Goal: Task Accomplishment & Management: Manage account settings

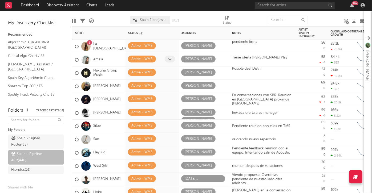
click at [170, 59] on icon at bounding box center [169, 59] width 3 height 3
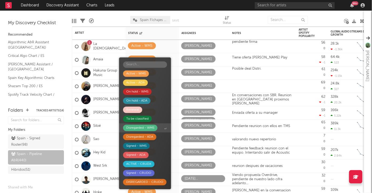
click at [152, 129] on div "Disregarded - WMS" at bounding box center [140, 128] width 28 height 6
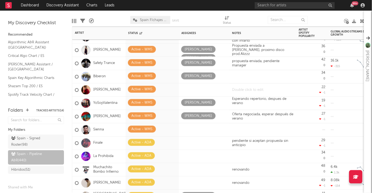
click at [239, 88] on div at bounding box center [262, 90] width 67 height 13
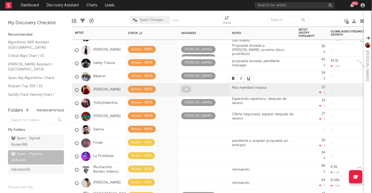
click at [208, 88] on div at bounding box center [204, 90] width 46 height 8
click at [188, 89] on span at bounding box center [186, 89] width 10 height 7
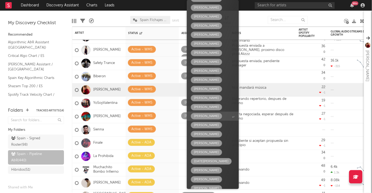
scroll to position [24, 0]
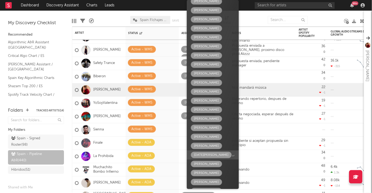
click at [213, 156] on div "[DATE][PERSON_NAME]" at bounding box center [211, 155] width 41 height 6
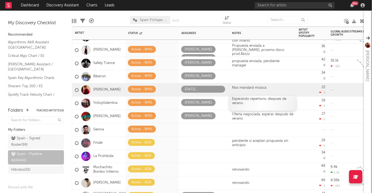
click at [250, 103] on div "Esperando repertorio, despues de verano" at bounding box center [262, 103] width 67 height 15
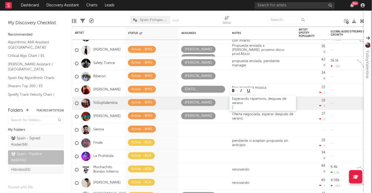
click at [249, 103] on div "Esperando repertorio, despues de verano" at bounding box center [262, 103] width 67 height 15
click at [248, 134] on div at bounding box center [262, 130] width 67 height 13
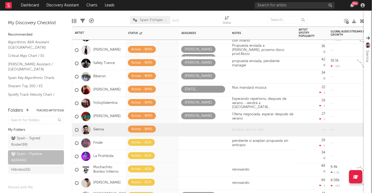
click at [247, 129] on div at bounding box center [262, 130] width 67 height 13
click at [211, 131] on div at bounding box center [204, 130] width 46 height 8
click at [188, 130] on span at bounding box center [186, 129] width 10 height 7
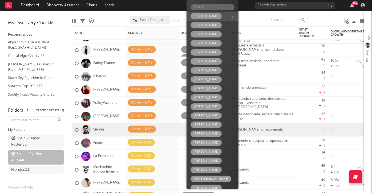
click at [214, 15] on div "[PERSON_NAME]" at bounding box center [206, 16] width 25 height 6
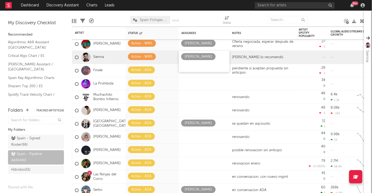
click at [198, 14] on div at bounding box center [204, 19] width 28 height 13
click at [240, 13] on div at bounding box center [249, 19] width 28 height 13
click at [331, 18] on div at bounding box center [326, 19] width 28 height 13
click at [272, 2] on div "99 +" at bounding box center [311, 5] width 112 height 11
click at [274, 4] on input "text" at bounding box center [295, 5] width 80 height 7
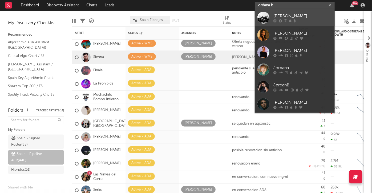
type input "jordana b"
click at [283, 19] on div at bounding box center [302, 20] width 59 height 3
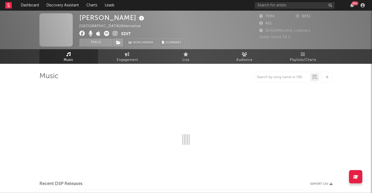
select select "6m"
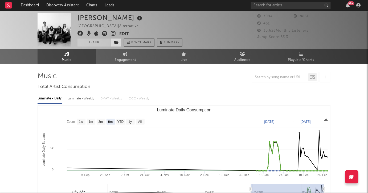
click at [116, 41] on icon at bounding box center [116, 43] width 5 height 4
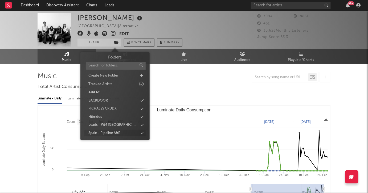
click at [141, 132] on icon at bounding box center [142, 133] width 3 height 3
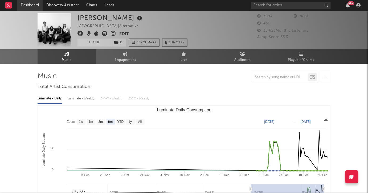
click at [35, 7] on link "Dashboard" at bounding box center [30, 5] width 26 height 11
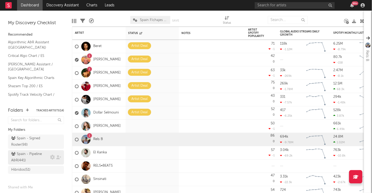
click at [27, 159] on div "Spain - Pipeline A&R ( 441 )" at bounding box center [30, 157] width 38 height 13
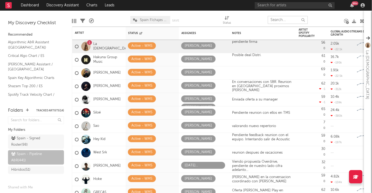
click at [276, 20] on input "text" at bounding box center [288, 20] width 40 height 8
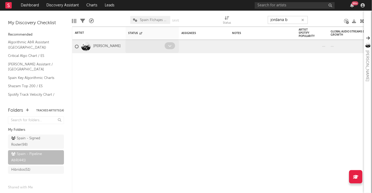
type input "jordana b"
click at [170, 45] on icon at bounding box center [169, 45] width 3 height 3
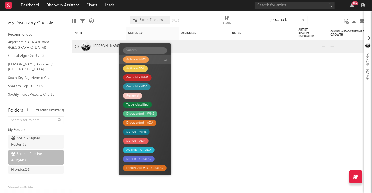
click at [150, 60] on span "Active - WMS" at bounding box center [145, 59] width 52 height 9
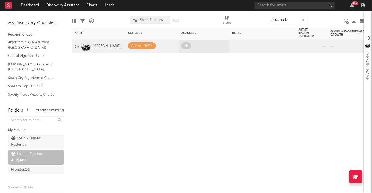
click at [185, 45] on icon at bounding box center [186, 45] width 3 height 3
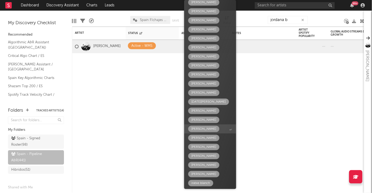
scroll to position [78, 0]
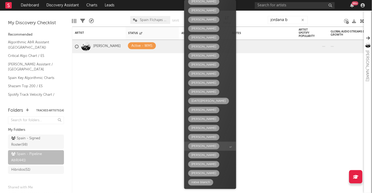
click at [204, 146] on div "[PERSON_NAME]" at bounding box center [203, 146] width 25 height 6
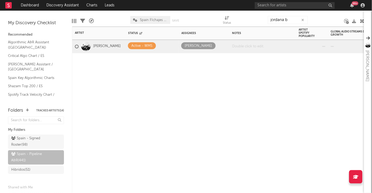
click at [247, 47] on div at bounding box center [262, 46] width 67 height 13
click at [248, 47] on div at bounding box center [262, 46] width 67 height 13
click at [201, 44] on div "[PERSON_NAME]" at bounding box center [196, 46] width 27 height 6
click at [192, 87] on div "Artist Notifications Status Edit settings for Status Assignees Notes Artist Spo…" at bounding box center [218, 110] width 292 height 167
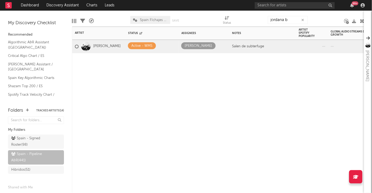
click at [303, 20] on icon "button" at bounding box center [302, 19] width 3 height 3
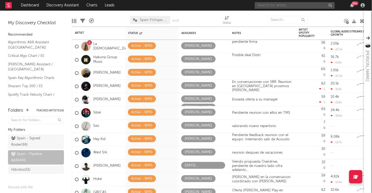
click at [288, 7] on input "text" at bounding box center [295, 5] width 80 height 7
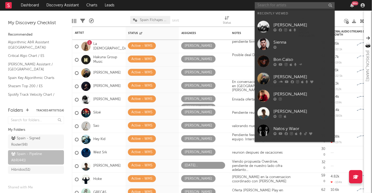
type input "n"
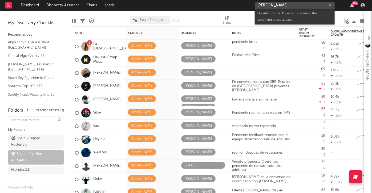
drag, startPoint x: 283, startPoint y: 6, endPoint x: 275, endPoint y: 6, distance: 8.3
click at [275, 6] on input "[PERSON_NAME]" at bounding box center [295, 5] width 80 height 7
type input "[PERSON_NAME]"
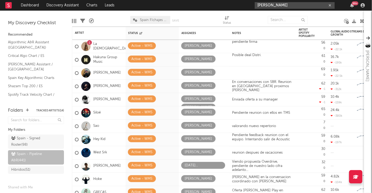
drag, startPoint x: 247, startPoint y: 1, endPoint x: 226, endPoint y: 0, distance: 20.5
click at [226, 0] on nav "Dashboard Discovery Assistant Charts Leads [PERSON_NAME] 99 +" at bounding box center [186, 5] width 372 height 11
paste input "[URL][DOMAIN_NAME]"
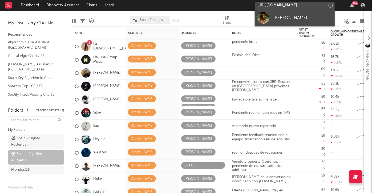
type input "[URL][DOMAIN_NAME]"
click at [293, 17] on div "[PERSON_NAME]" at bounding box center [302, 17] width 59 height 6
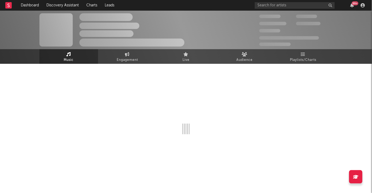
select select "1w"
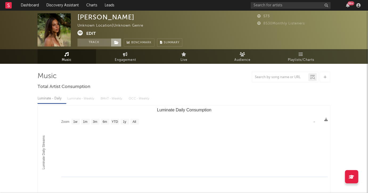
click at [115, 44] on icon at bounding box center [116, 43] width 5 height 4
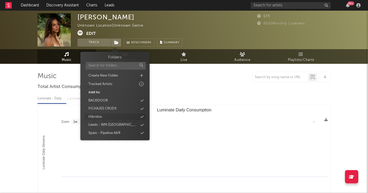
click at [142, 132] on icon at bounding box center [142, 133] width 3 height 3
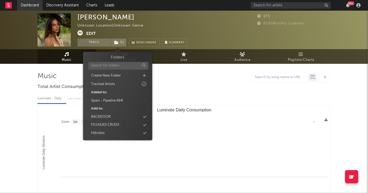
click at [33, 7] on link "Dashboard" at bounding box center [30, 5] width 26 height 11
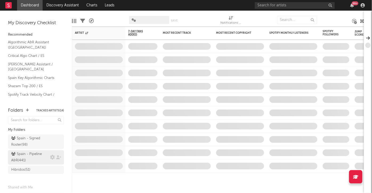
click at [25, 162] on div "Spain - Pipeline A&R ( 441 )" at bounding box center [30, 157] width 38 height 13
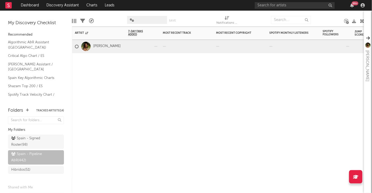
click at [145, 44] on div at bounding box center [142, 46] width 29 height 13
click at [157, 49] on div at bounding box center [142, 46] width 35 height 13
click at [50, 139] on div at bounding box center [52, 142] width 5 height 6
click at [32, 152] on div "Spain - Pipeline A&R ( 442 )" at bounding box center [30, 157] width 38 height 13
click at [32, 136] on div "Spain - Signed Roster ( 98 )" at bounding box center [30, 142] width 38 height 13
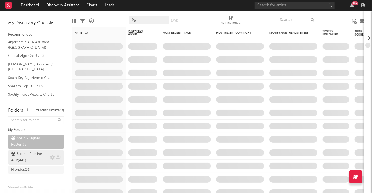
click at [33, 153] on div "Spain - Pipeline A&R ( 442 )" at bounding box center [30, 157] width 38 height 13
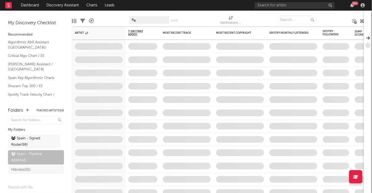
click at [15, 138] on div "Spain - Signed Roster ( 98 )" at bounding box center [36, 142] width 56 height 14
click at [13, 140] on icon at bounding box center [13, 138] width 4 height 3
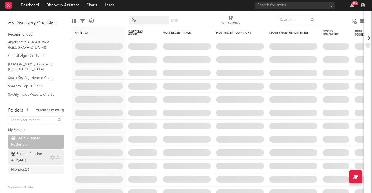
click at [23, 157] on div "Spain - Pipeline A&R ( 442 )" at bounding box center [30, 157] width 38 height 13
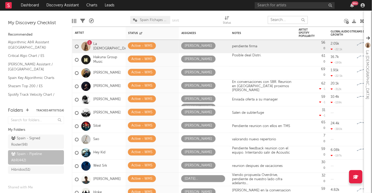
click at [277, 18] on input "text" at bounding box center [288, 20] width 40 height 8
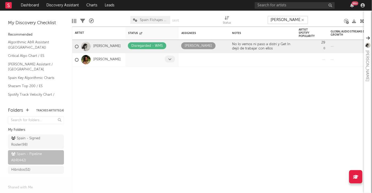
type input "[PERSON_NAME] ga"
click at [168, 60] on icon at bounding box center [169, 59] width 3 height 3
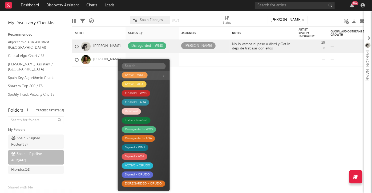
click at [137, 72] on div "Active - WMS" at bounding box center [134, 75] width 19 height 6
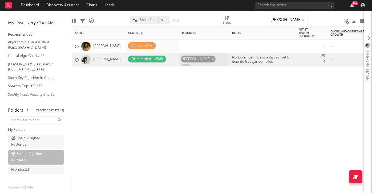
click at [188, 61] on div "[PERSON_NAME]" at bounding box center [196, 59] width 27 height 6
click at [197, 47] on div at bounding box center [204, 46] width 46 height 8
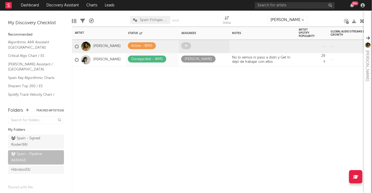
click at [183, 46] on span at bounding box center [186, 45] width 10 height 7
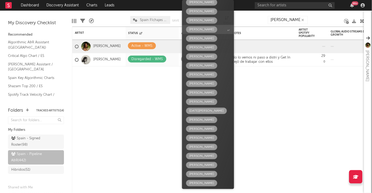
scroll to position [72, 0]
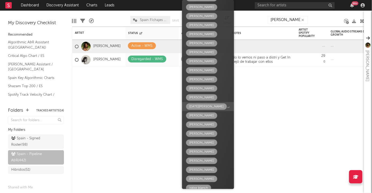
click at [201, 106] on div "[DATE][PERSON_NAME]" at bounding box center [206, 107] width 34 height 6
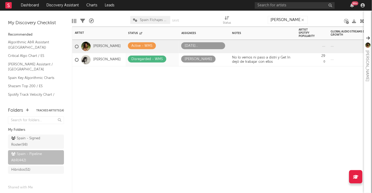
click at [149, 108] on div "Artist Notifications Status Edit settings for Status Assignees Notes Artist Spo…" at bounding box center [218, 110] width 292 height 167
click at [302, 20] on icon "button" at bounding box center [302, 19] width 3 height 3
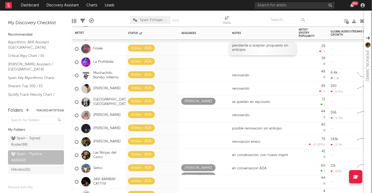
click at [247, 50] on div "pendiente si aceptan propuesta sin anticipio" at bounding box center [262, 48] width 67 height 13
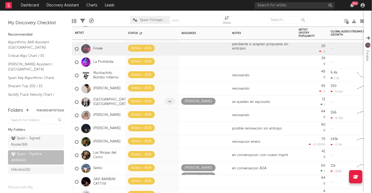
click at [171, 102] on span at bounding box center [170, 101] width 10 height 7
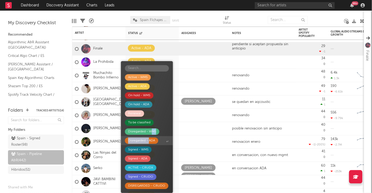
drag, startPoint x: 151, startPoint y: 132, endPoint x: 150, endPoint y: 142, distance: 9.9
click at [150, 142] on div "Active - WMS Active - ADA On hold - WMS On hold - ADA Renewal To be classified …" at bounding box center [147, 127] width 52 height 132
click at [150, 142] on div "Disregarded - ADA" at bounding box center [141, 141] width 27 height 6
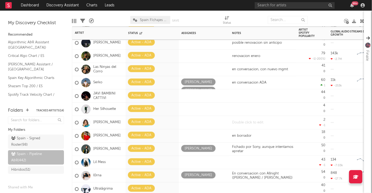
click at [243, 124] on div at bounding box center [262, 122] width 67 height 13
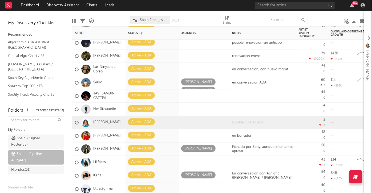
click at [243, 124] on div at bounding box center [262, 122] width 67 height 13
click at [253, 138] on div "en borrador" at bounding box center [262, 135] width 67 height 13
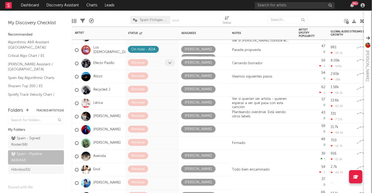
click at [170, 62] on icon at bounding box center [169, 62] width 3 height 3
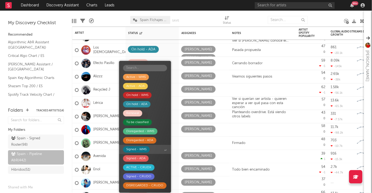
click at [146, 148] on div "Signed - WMS" at bounding box center [136, 149] width 20 height 6
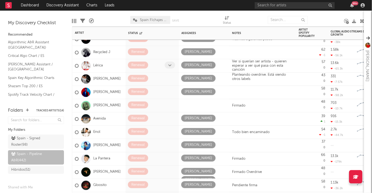
click at [170, 67] on span at bounding box center [170, 65] width 10 height 7
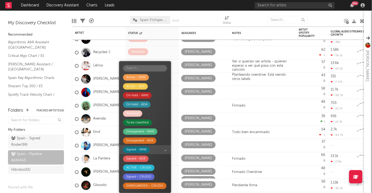
click at [144, 151] on div "Signed - WMS" at bounding box center [136, 150] width 20 height 6
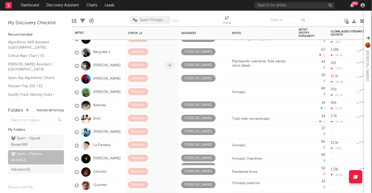
click at [169, 66] on icon at bounding box center [169, 64] width 3 height 3
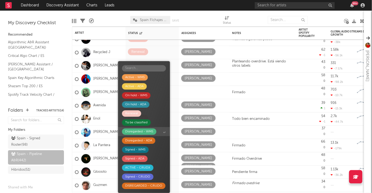
click at [151, 131] on div "Disregarded - WMS" at bounding box center [139, 132] width 28 height 6
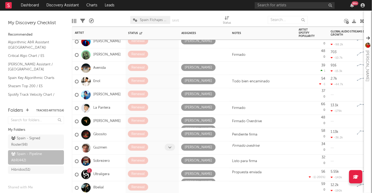
click at [172, 147] on span at bounding box center [170, 147] width 10 height 7
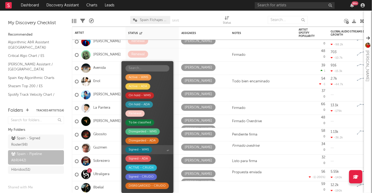
click at [150, 148] on div "Signed - WMS" at bounding box center [138, 150] width 27 height 6
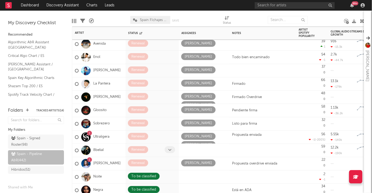
click at [172, 150] on span at bounding box center [170, 149] width 10 height 7
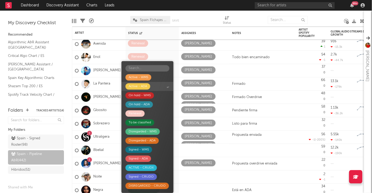
click at [147, 89] on div "Active - ADA" at bounding box center [138, 86] width 18 height 6
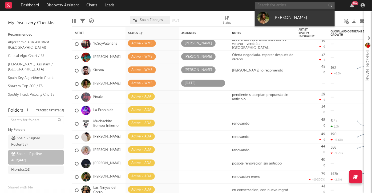
click at [269, 6] on input "text" at bounding box center [295, 5] width 80 height 7
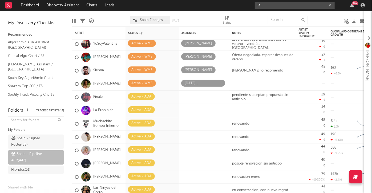
type input "l"
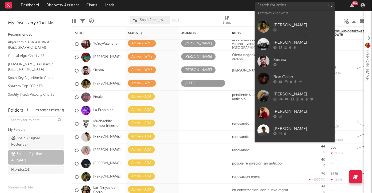
click at [231, 14] on div "Status" at bounding box center [227, 20] width 8 height 15
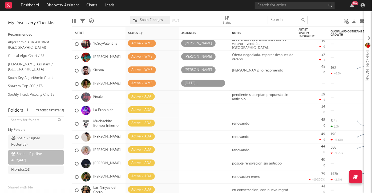
click at [285, 21] on input "text" at bounding box center [288, 20] width 40 height 8
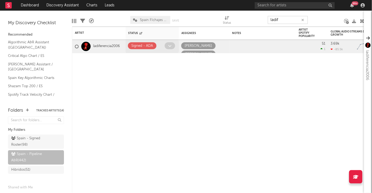
type input "ladif"
click at [170, 46] on icon at bounding box center [169, 45] width 3 height 3
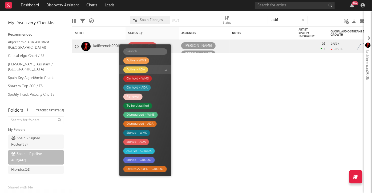
click at [141, 71] on div "Active - ADA" at bounding box center [135, 70] width 18 height 6
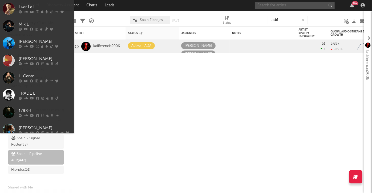
click at [282, 6] on input "text" at bounding box center [295, 5] width 80 height 7
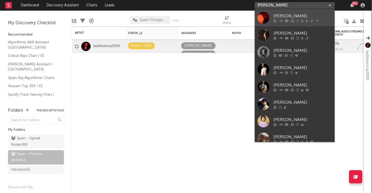
type input "[PERSON_NAME]"
click at [265, 17] on div at bounding box center [263, 18] width 12 height 12
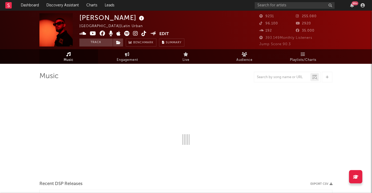
select select "6m"
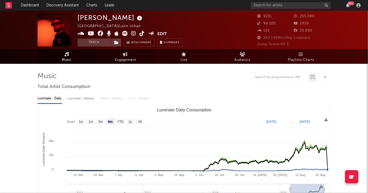
select select "6m"
click at [118, 44] on icon at bounding box center [116, 43] width 5 height 4
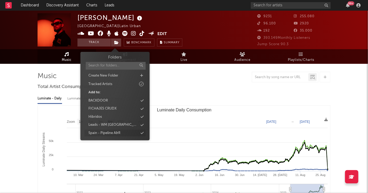
click at [142, 132] on icon at bounding box center [142, 133] width 3 height 3
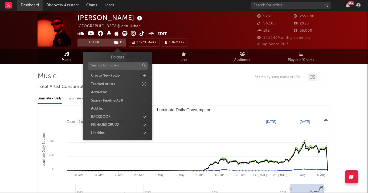
click at [37, 3] on link "Dashboard" at bounding box center [30, 5] width 26 height 11
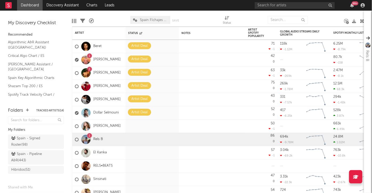
scroll to position [24, 0]
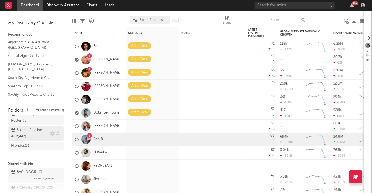
click at [29, 133] on div "Spain - Pipeline A&R ( 443 )" at bounding box center [30, 133] width 38 height 13
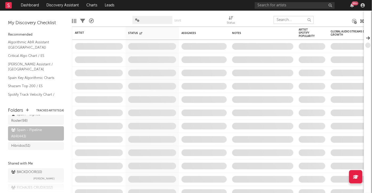
click at [283, 17] on input "text" at bounding box center [293, 20] width 40 height 8
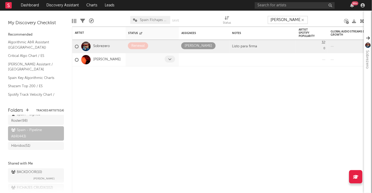
type input "[PERSON_NAME]"
click at [170, 60] on icon at bounding box center [169, 59] width 3 height 3
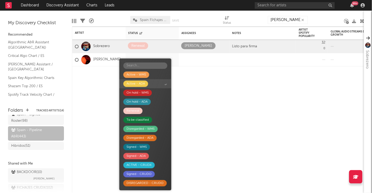
click at [135, 83] on div "Active - ADA" at bounding box center [135, 84] width 18 height 6
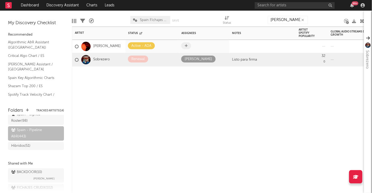
click at [185, 47] on icon at bounding box center [186, 45] width 3 height 3
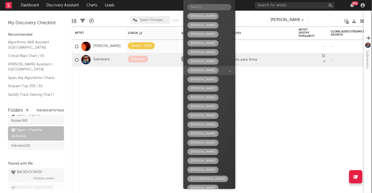
click at [201, 71] on div "[PERSON_NAME]" at bounding box center [202, 70] width 25 height 6
